Goal: Task Accomplishment & Management: Manage account settings

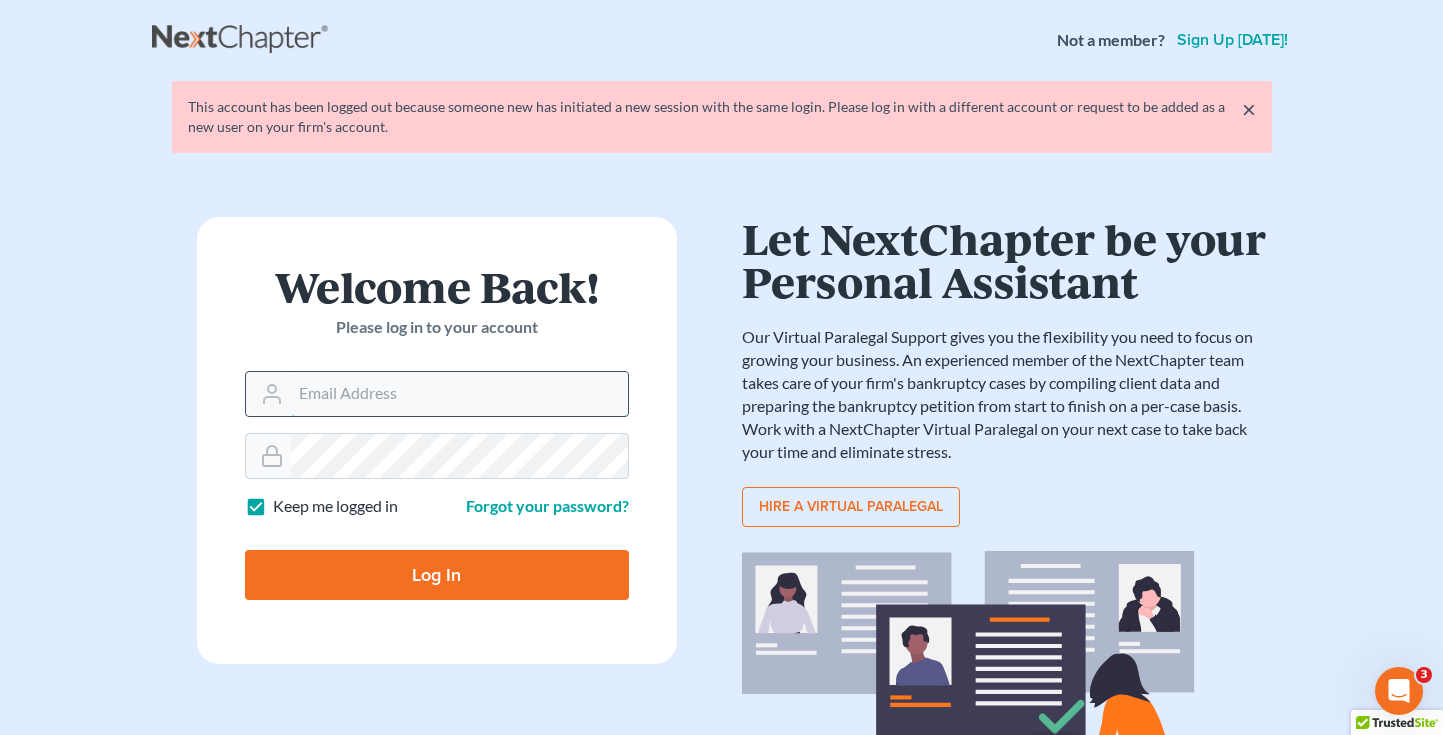
click at [487, 385] on input "Email Address" at bounding box center [459, 394] width 337 height 44
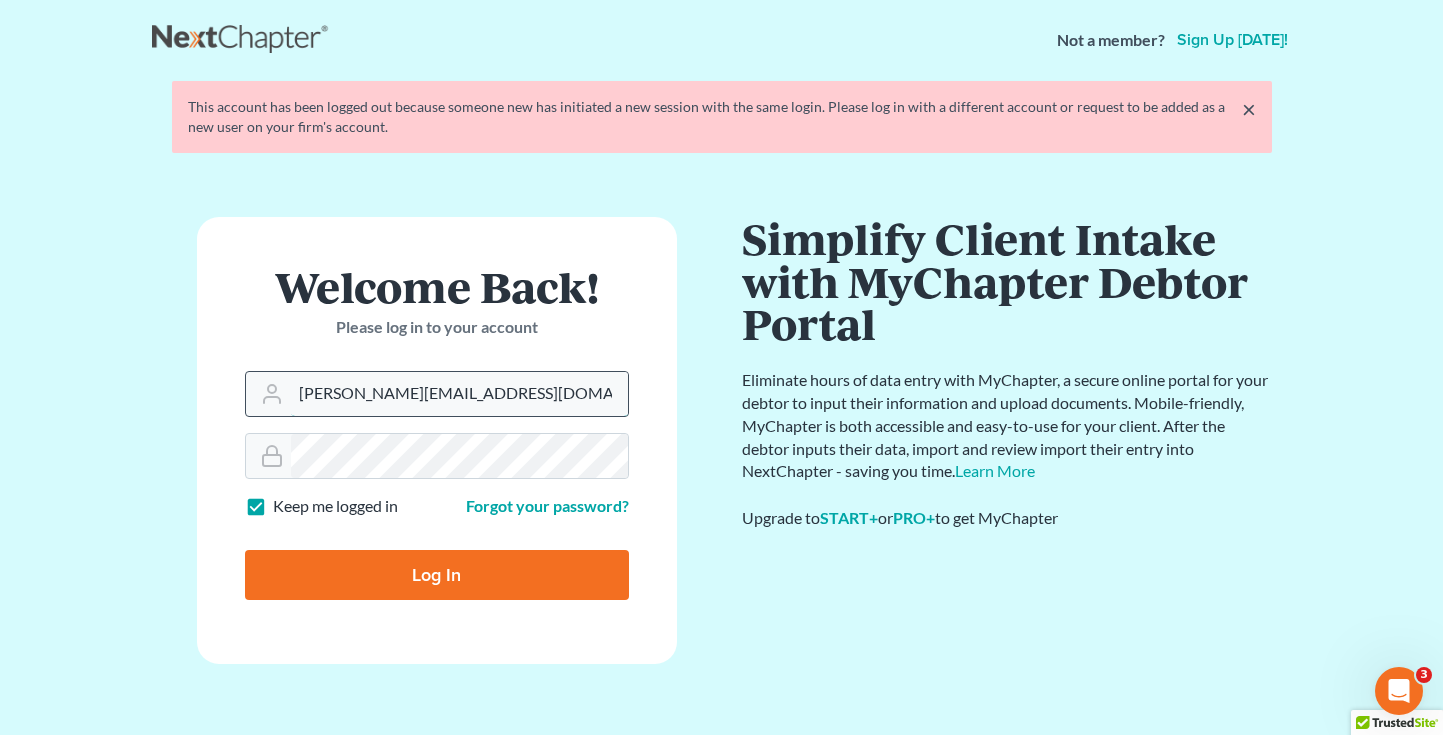
type input "[PERSON_NAME][EMAIL_ADDRESS][DOMAIN_NAME]"
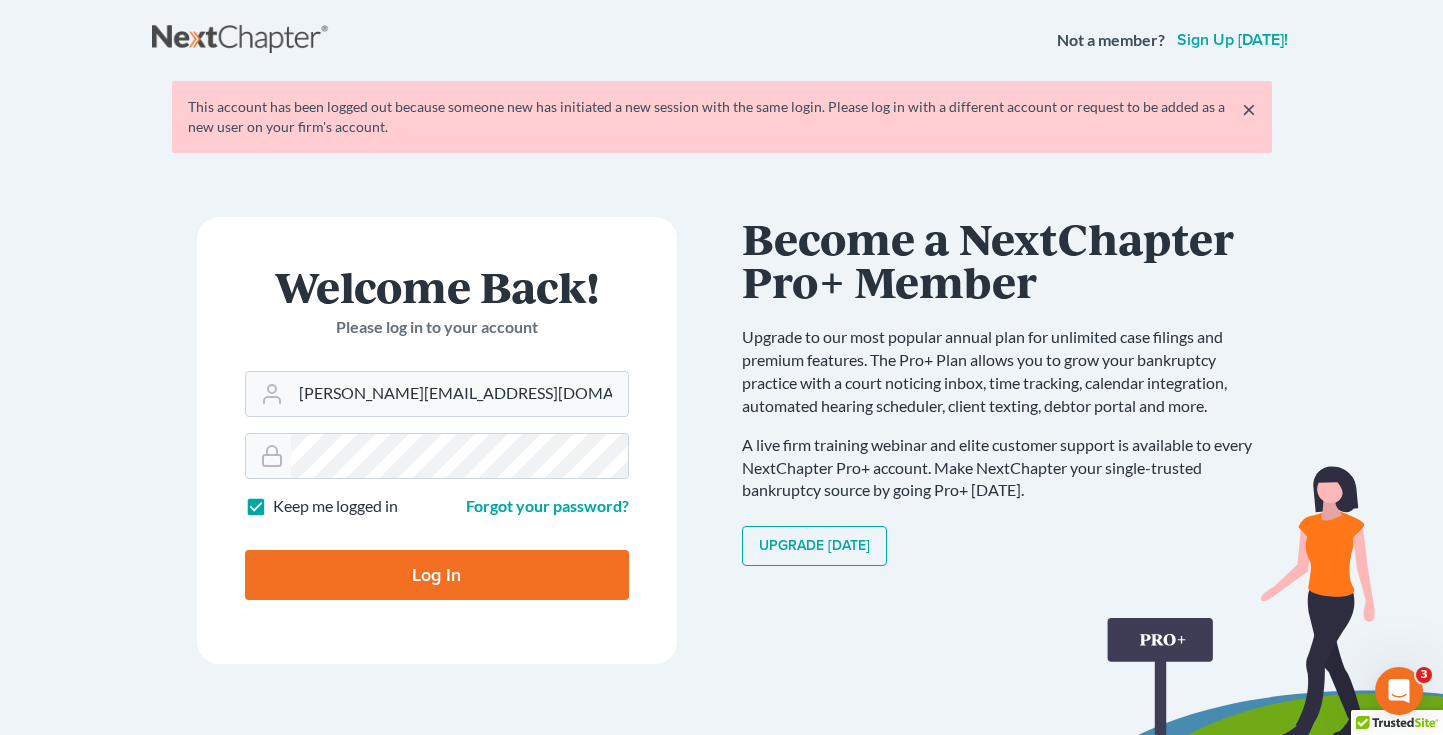
click at [331, 570] on input "Log In" at bounding box center [437, 575] width 384 height 50
type input "Thinking..."
